Goal: Task Accomplishment & Management: Complete application form

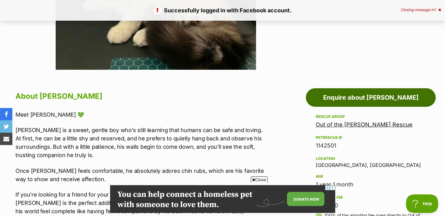
click at [324, 103] on link "Enquire about [PERSON_NAME]" at bounding box center [371, 97] width 130 height 19
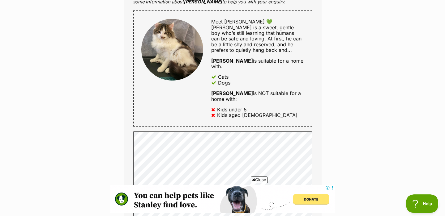
drag, startPoint x: 260, startPoint y: 96, endPoint x: 240, endPoint y: 92, distance: 20.4
click at [239, 92] on div "Meet Chandler 💚 Chandler is a sweet, gentle boy who’s still learning that human…" at bounding box center [253, 68] width 100 height 99
click at [240, 92] on div "Meet Chandler 💚 Chandler is a sweet, gentle boy who’s still learning that human…" at bounding box center [253, 68] width 100 height 99
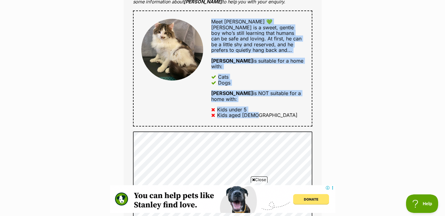
drag, startPoint x: 261, startPoint y: 103, endPoint x: 210, endPoint y: 18, distance: 99.1
click at [210, 19] on div "Meet Chandler 💚 Chandler is a sweet, gentle boy who’s still learning that human…" at bounding box center [253, 68] width 100 height 99
copy div "Meet Chandler 💚 Chandler is a sweet, gentle boy who’s still learning that human…"
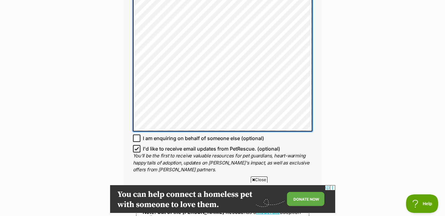
scroll to position [674, 0]
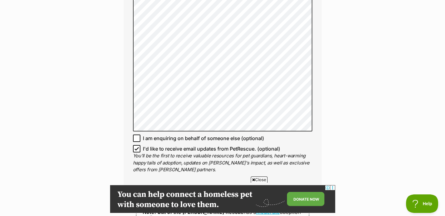
click at [134, 145] on input "I'd like to receive email updates from PetRescue. (optional)" at bounding box center [136, 148] width 7 height 7
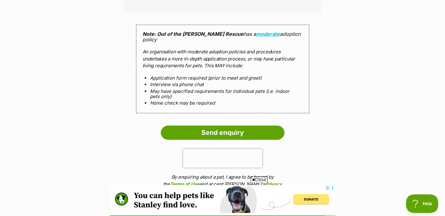
scroll to position [925, 0]
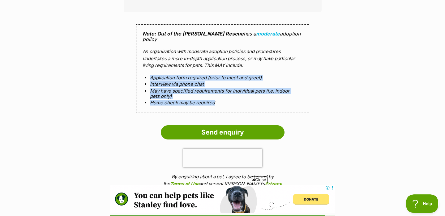
drag, startPoint x: 235, startPoint y: 81, endPoint x: 231, endPoint y: 52, distance: 29.4
click at [231, 52] on div "Note: Out of the Woods Rescue has a moderate adoption policy An organisation wi…" at bounding box center [222, 68] width 173 height 89
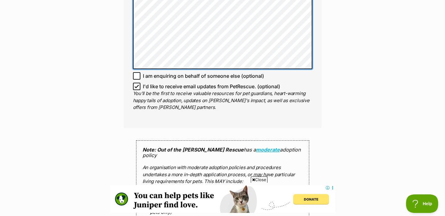
scroll to position [824, 0]
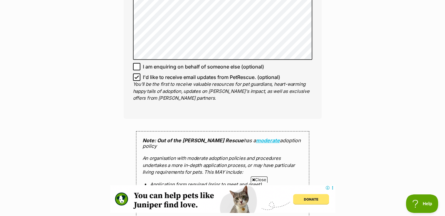
click at [136, 74] on input "I'd like to receive email updates from PetRescue. (optional)" at bounding box center [136, 77] width 7 height 7
checkbox input "false"
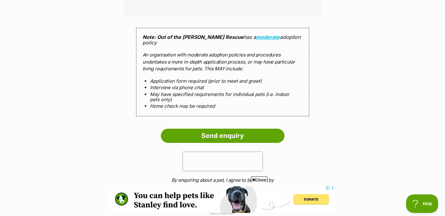
scroll to position [932, 0]
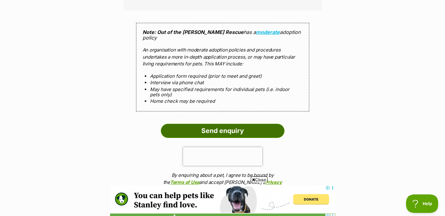
click at [223, 124] on input "Send enquiry" at bounding box center [223, 131] width 124 height 14
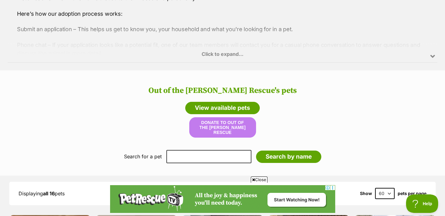
scroll to position [601, 0]
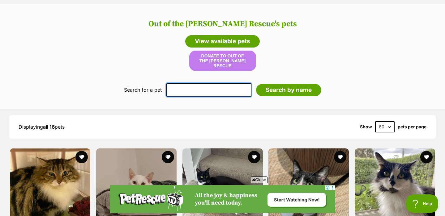
click at [211, 90] on input "text" at bounding box center [208, 89] width 85 height 13
type input "chandler"
click at [286, 84] on input "Search by name" at bounding box center [288, 90] width 65 height 12
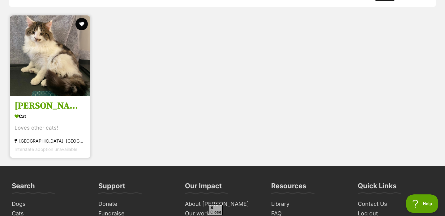
scroll to position [742, 0]
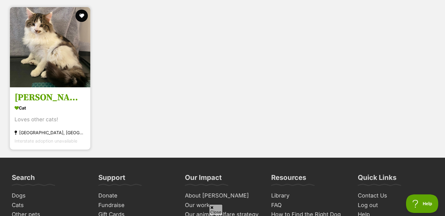
click at [61, 108] on section "Cat Loves other cats! [GEOGRAPHIC_DATA], [GEOGRAPHIC_DATA] Interstate adoption …" at bounding box center [50, 125] width 71 height 42
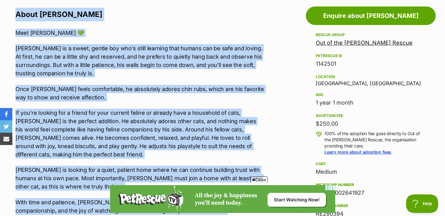
scroll to position [256, 0]
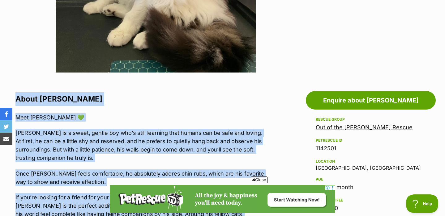
drag, startPoint x: 132, startPoint y: 150, endPoint x: 16, endPoint y: 93, distance: 129.5
copy div "About Chandler Meet Chandler 💚 Chandler is a sweet, gentle boy who’s still lear…"
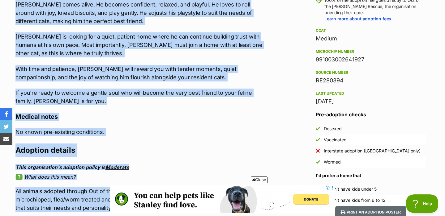
scroll to position [0, 0]
click at [178, 70] on p "With time and patience, Chandler will reward you with tender moments, quiet com…" at bounding box center [139, 73] width 249 height 17
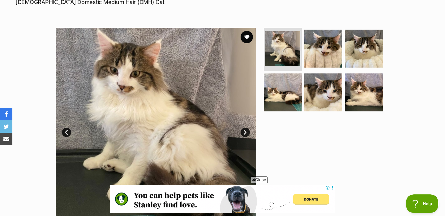
scroll to position [53, 0]
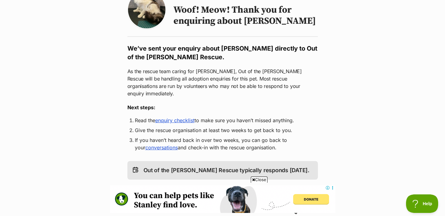
scroll to position [70, 0]
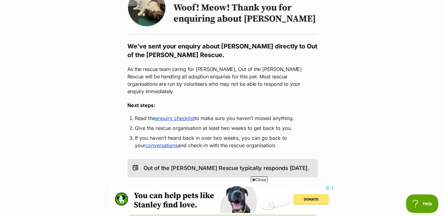
click at [179, 115] on link "enquiry checklist" at bounding box center [174, 118] width 39 height 6
